Goal: Information Seeking & Learning: Check status

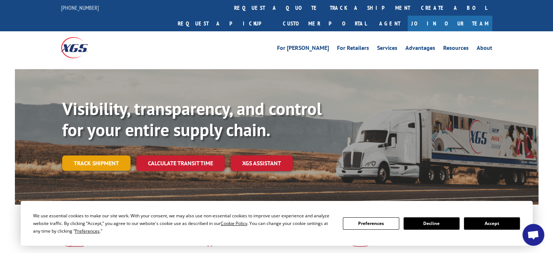
click at [80, 155] on link "Track shipment" at bounding box center [96, 162] width 68 height 15
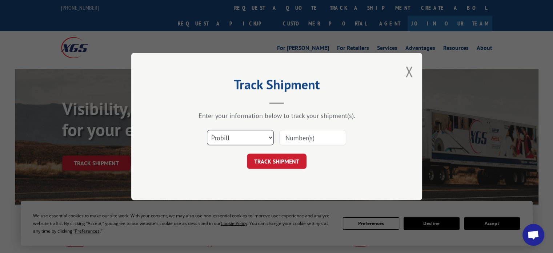
click at [264, 142] on select "Select category... Probill BOL PO" at bounding box center [240, 137] width 67 height 15
select select "bol"
click at [207, 130] on select "Select category... Probill BOL PO" at bounding box center [240, 137] width 67 height 15
click at [318, 138] on input at bounding box center [312, 137] width 67 height 15
type input "87084288"
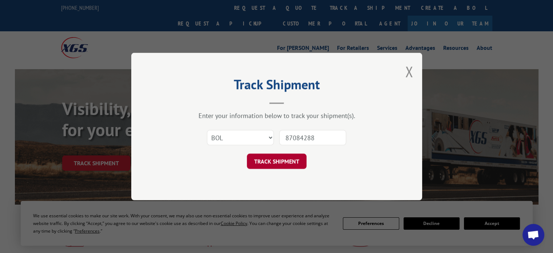
click at [279, 158] on button "TRACK SHIPMENT" at bounding box center [277, 160] width 60 height 15
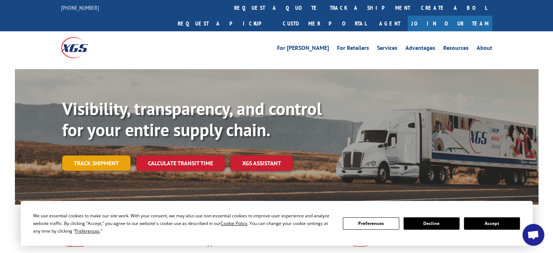
click at [102, 155] on link "Track shipment" at bounding box center [96, 162] width 68 height 15
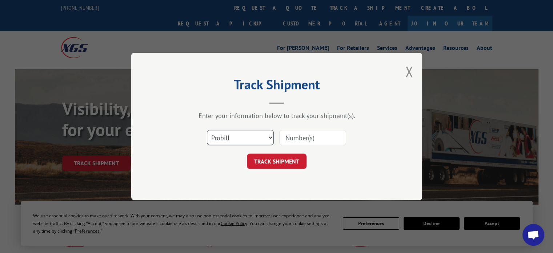
click at [263, 140] on select "Select category... Probill BOL PO" at bounding box center [240, 137] width 67 height 15
click at [304, 133] on input at bounding box center [312, 137] width 67 height 15
click at [267, 136] on select "Select category... Probill BOL PO" at bounding box center [240, 137] width 67 height 15
click at [254, 137] on select "Select category... Probill BOL PO" at bounding box center [240, 137] width 67 height 15
click at [320, 140] on input at bounding box center [312, 137] width 67 height 15
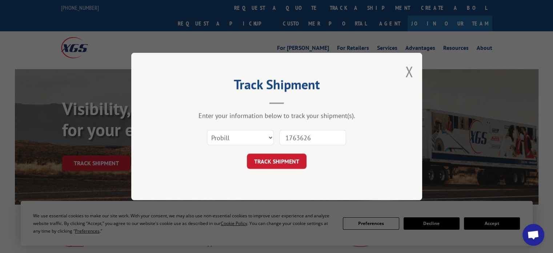
type input "17636268"
click at [289, 164] on button "TRACK SHIPMENT" at bounding box center [277, 160] width 60 height 15
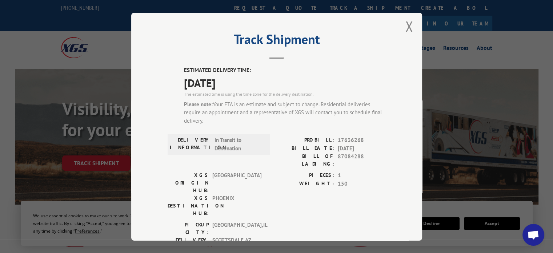
scroll to position [5, 0]
